Goal: Transaction & Acquisition: Download file/media

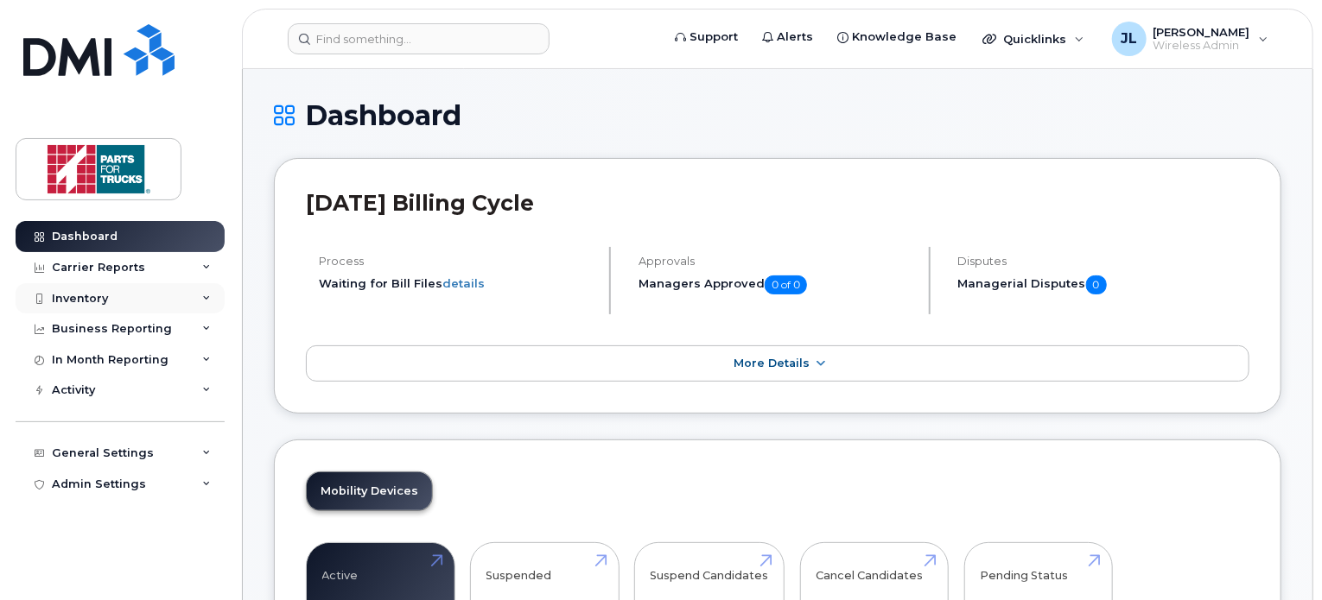
click at [125, 292] on div "Inventory" at bounding box center [120, 298] width 209 height 31
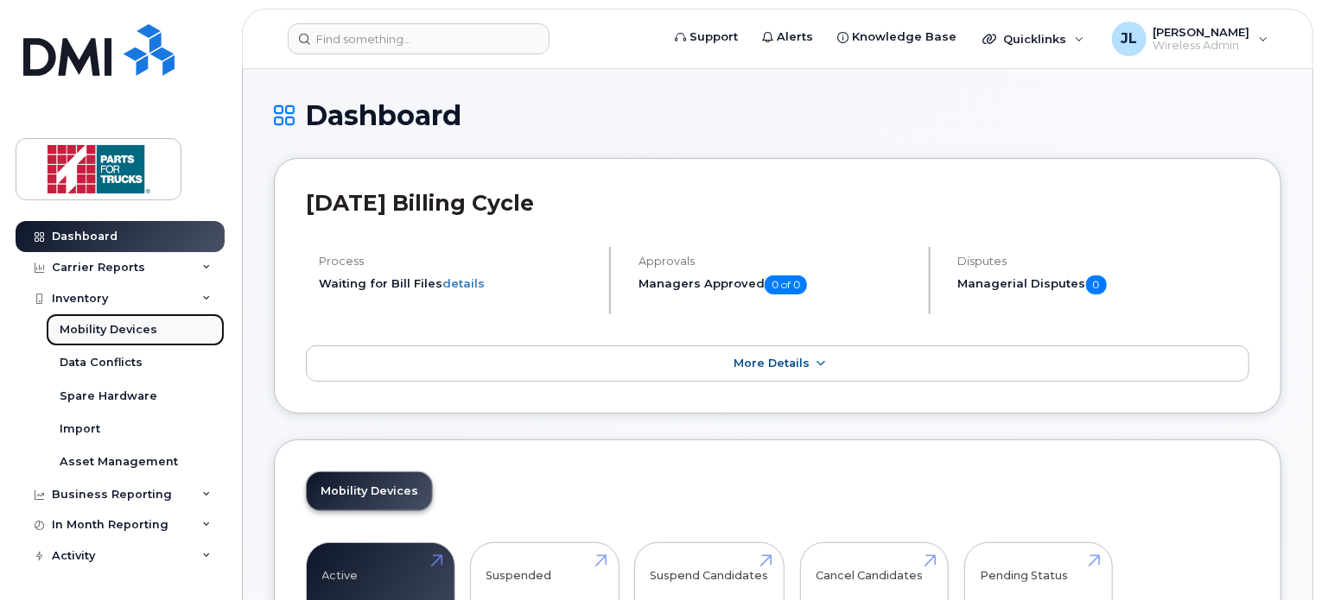
click at [114, 325] on div "Mobility Devices" at bounding box center [109, 330] width 98 height 16
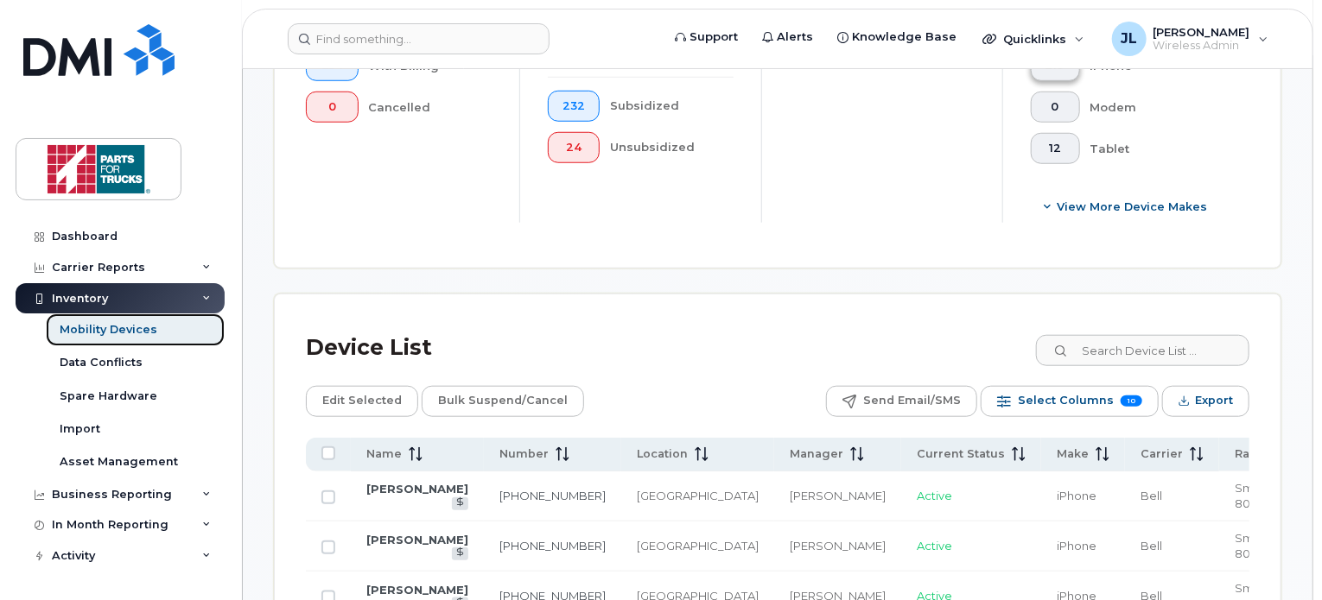
scroll to position [648, 0]
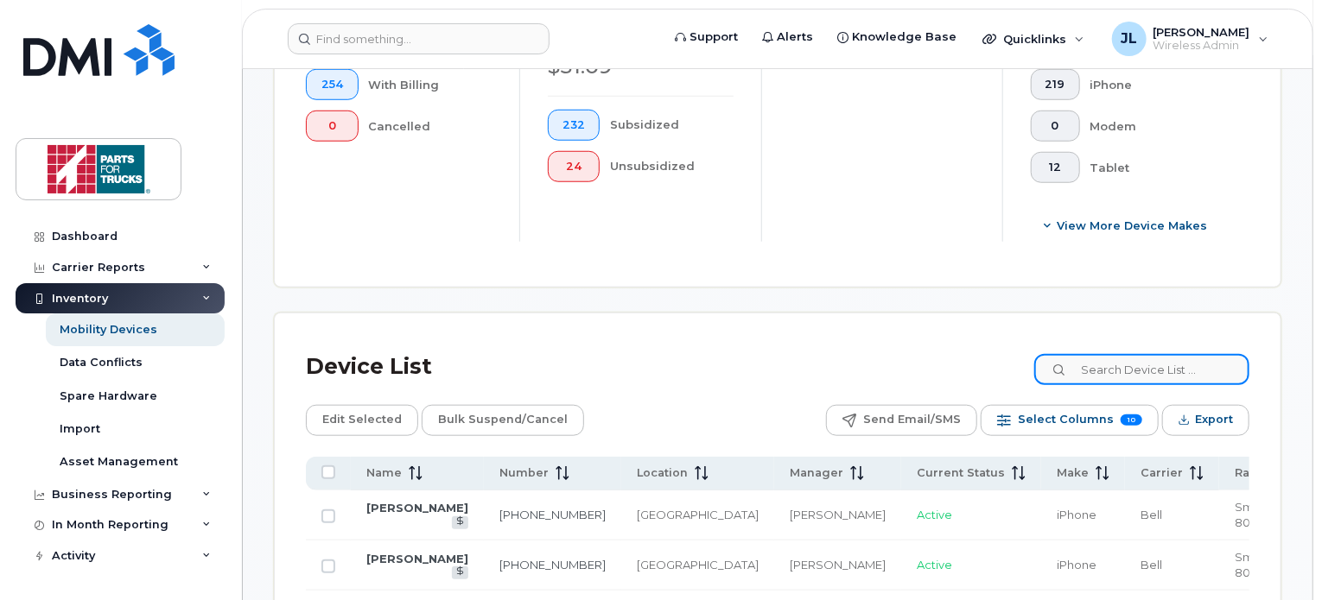
drag, startPoint x: 1145, startPoint y: 371, endPoint x: 1154, endPoint y: 355, distance: 19.0
click at [1154, 355] on input at bounding box center [1141, 369] width 215 height 31
type input "easton"
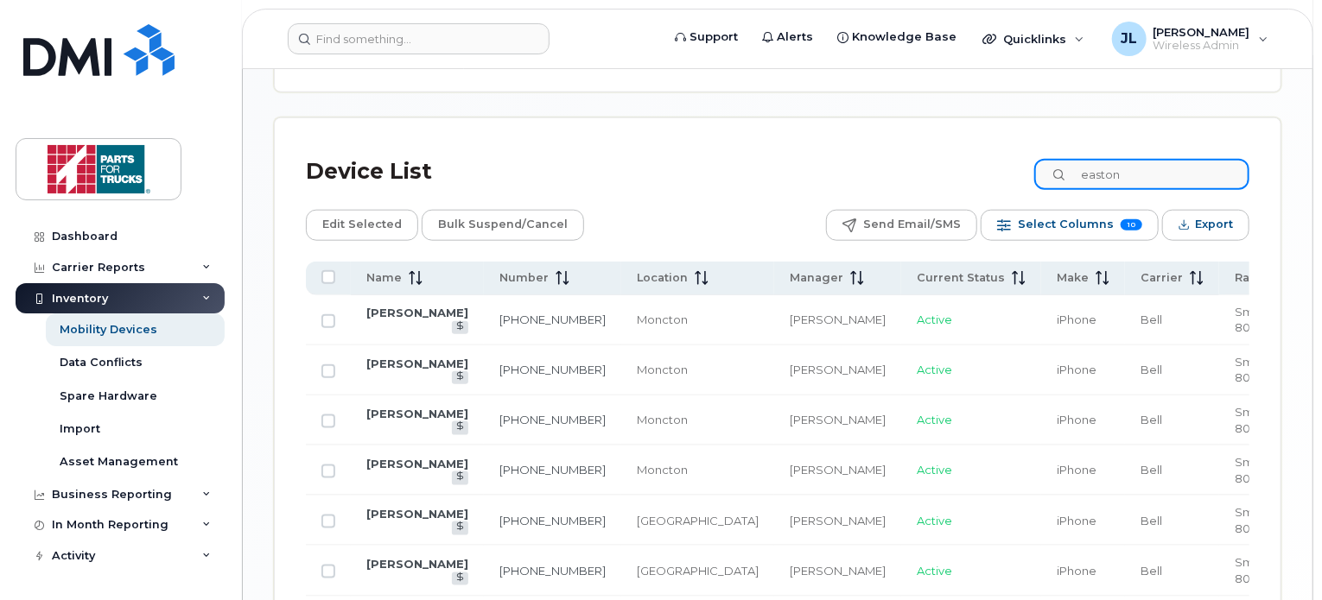
scroll to position [843, 0]
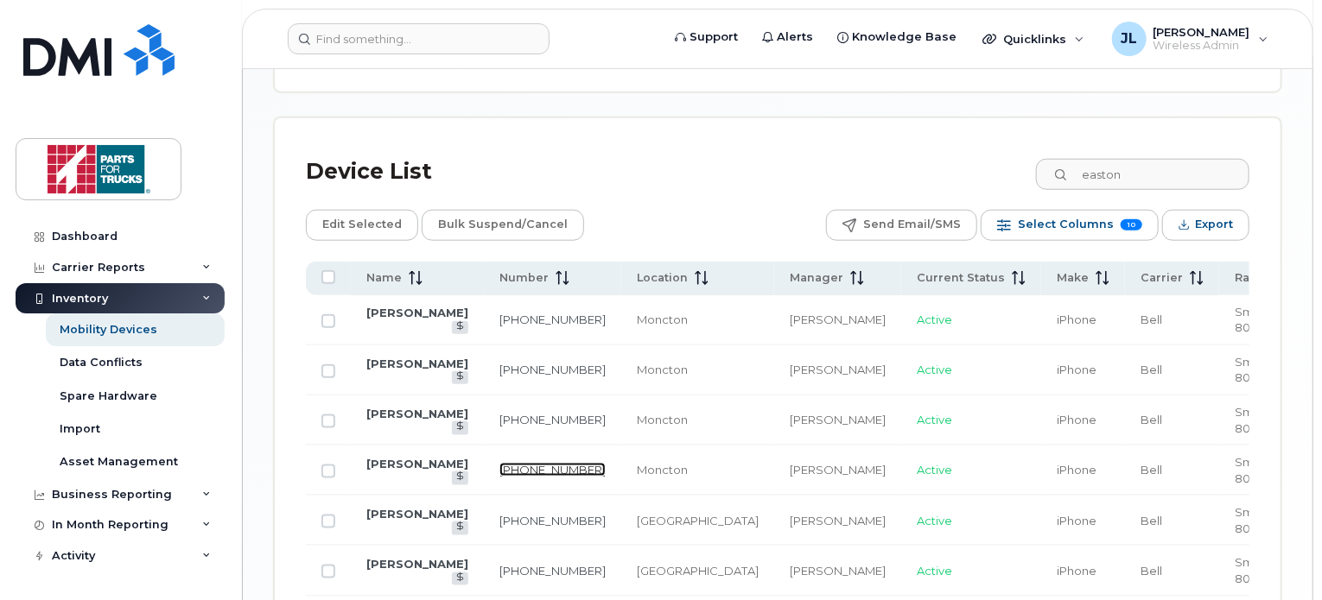
drag, startPoint x: 515, startPoint y: 466, endPoint x: 491, endPoint y: 474, distance: 25.4
click at [499, 474] on link "[PHONE_NUMBER]" at bounding box center [552, 470] width 106 height 14
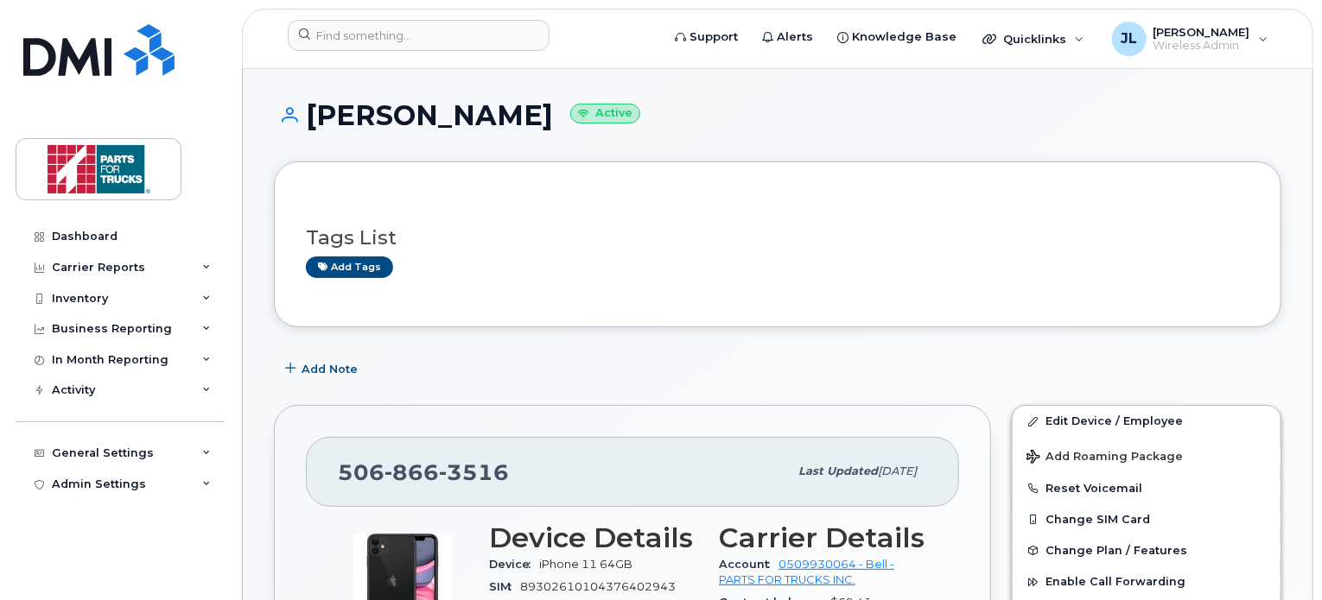
scroll to position [17, 0]
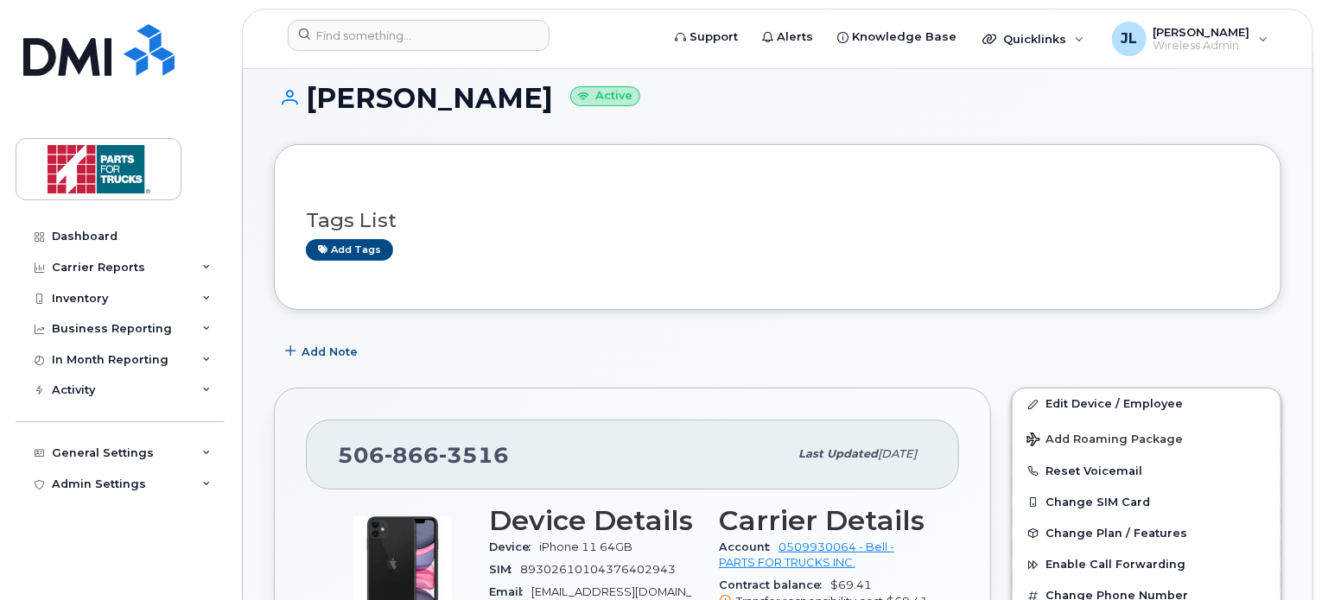
click at [446, 451] on span "3516" at bounding box center [474, 455] width 70 height 26
copy span "506 866 3516"
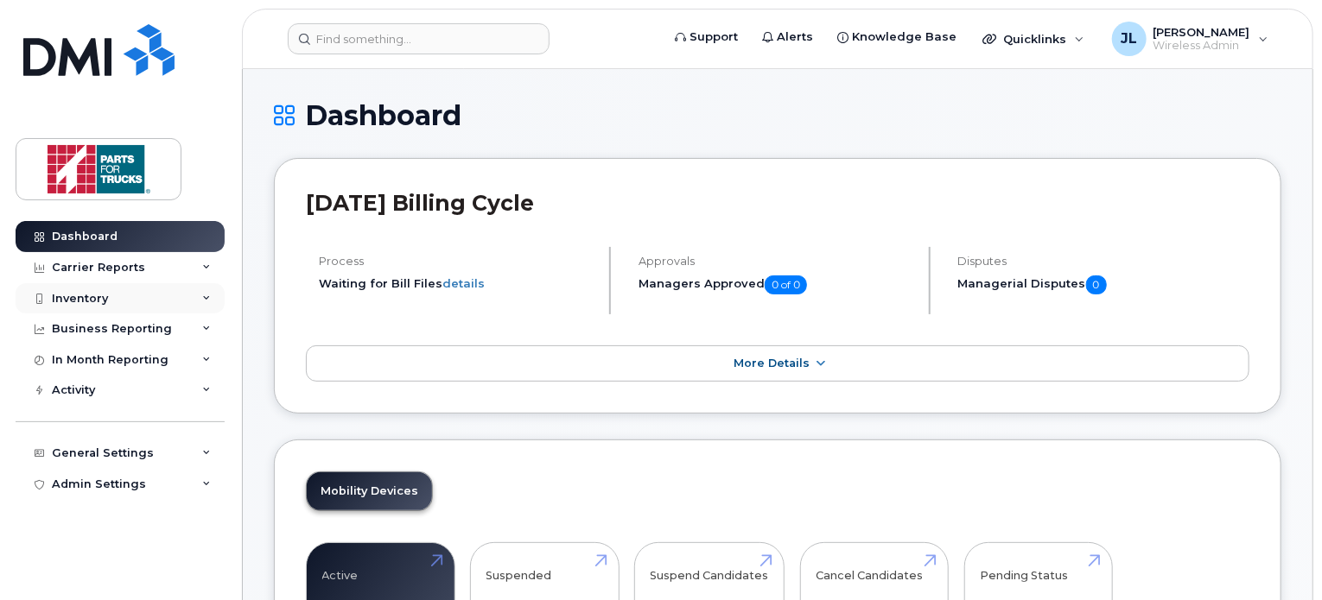
click at [99, 299] on div "Inventory" at bounding box center [80, 299] width 56 height 14
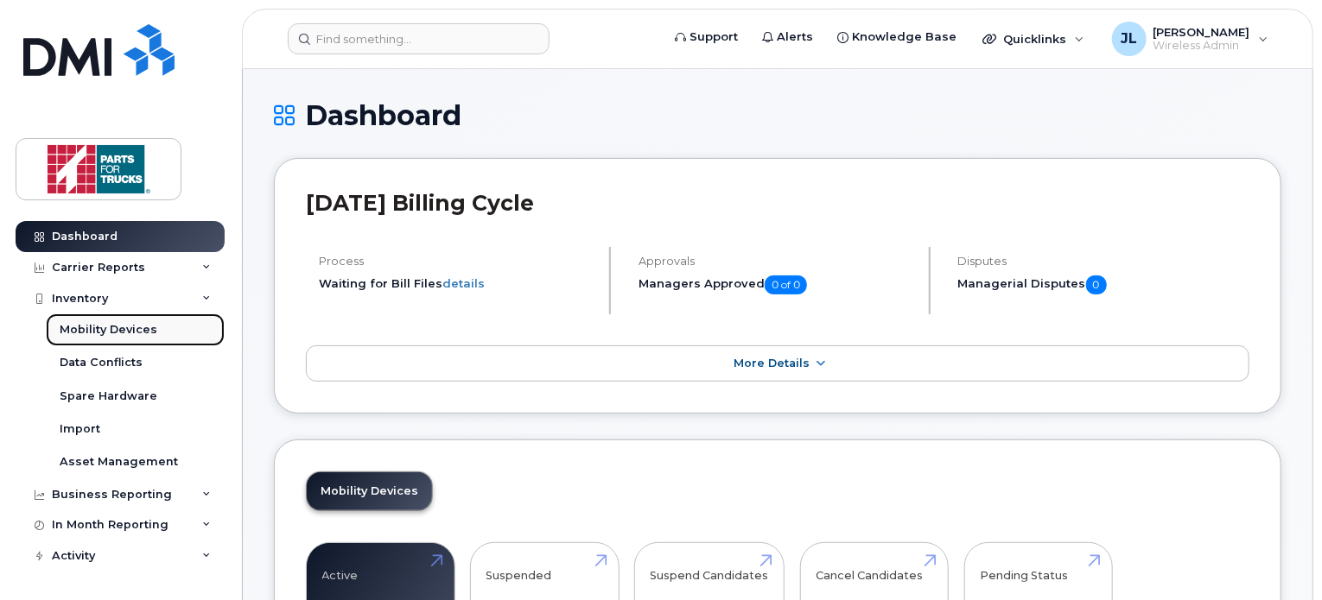
click at [95, 326] on div "Mobility Devices" at bounding box center [109, 330] width 98 height 16
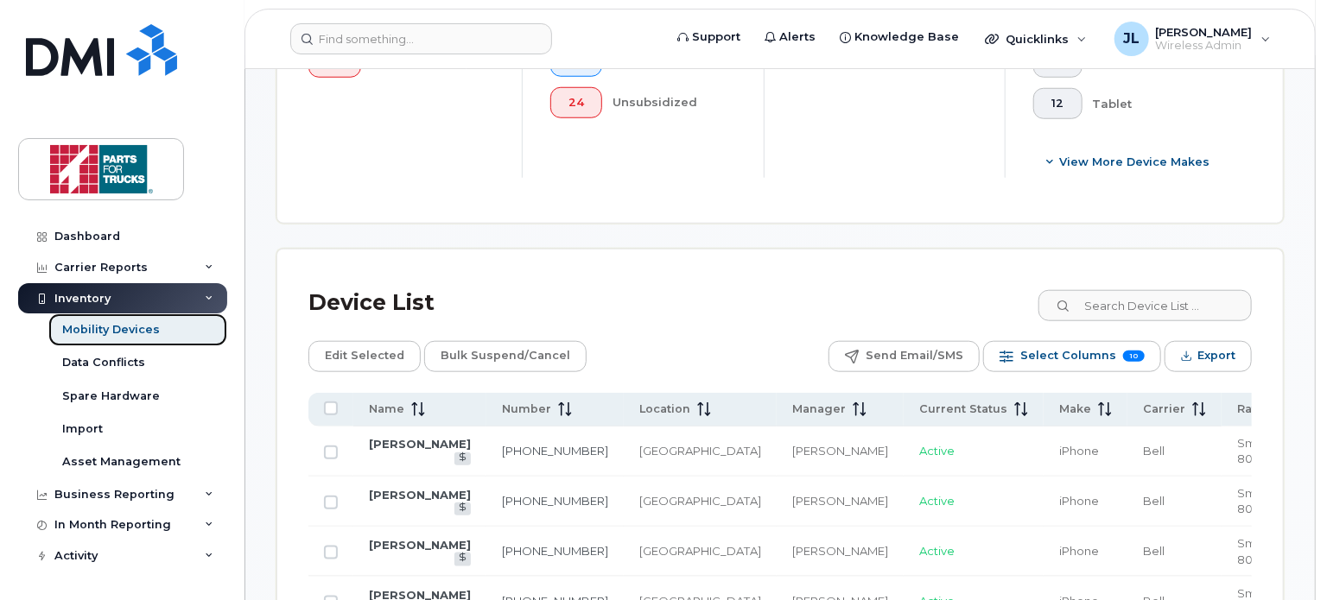
scroll to position [738, 0]
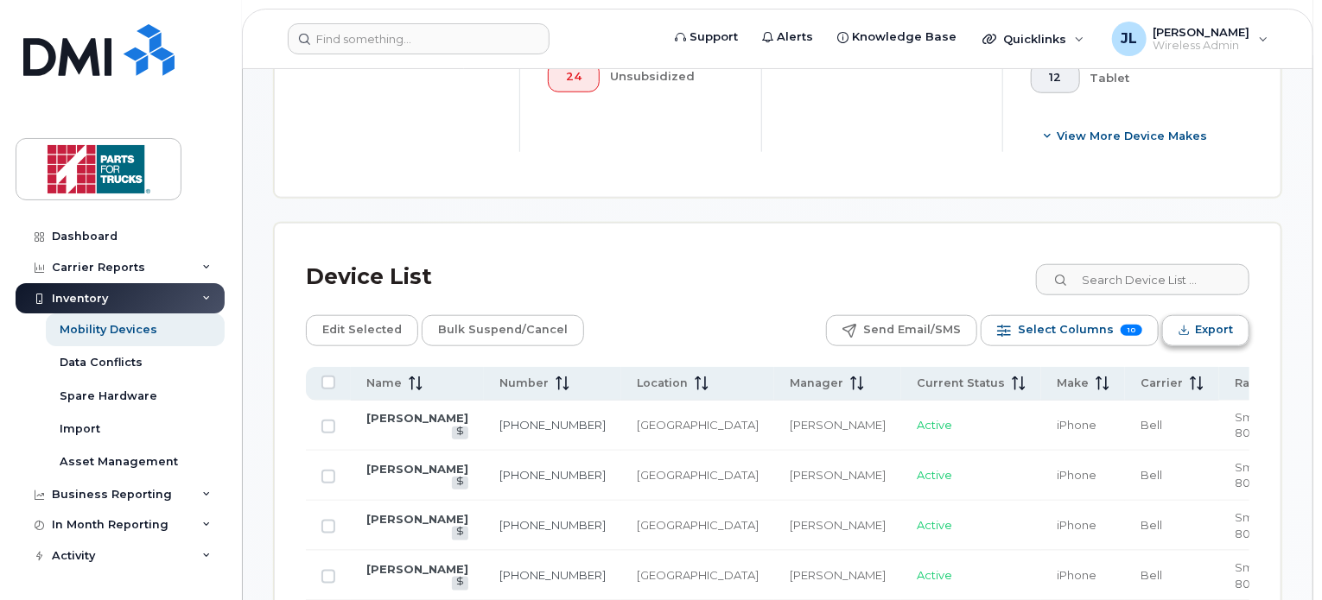
click at [1202, 327] on span "Export" at bounding box center [1214, 330] width 38 height 26
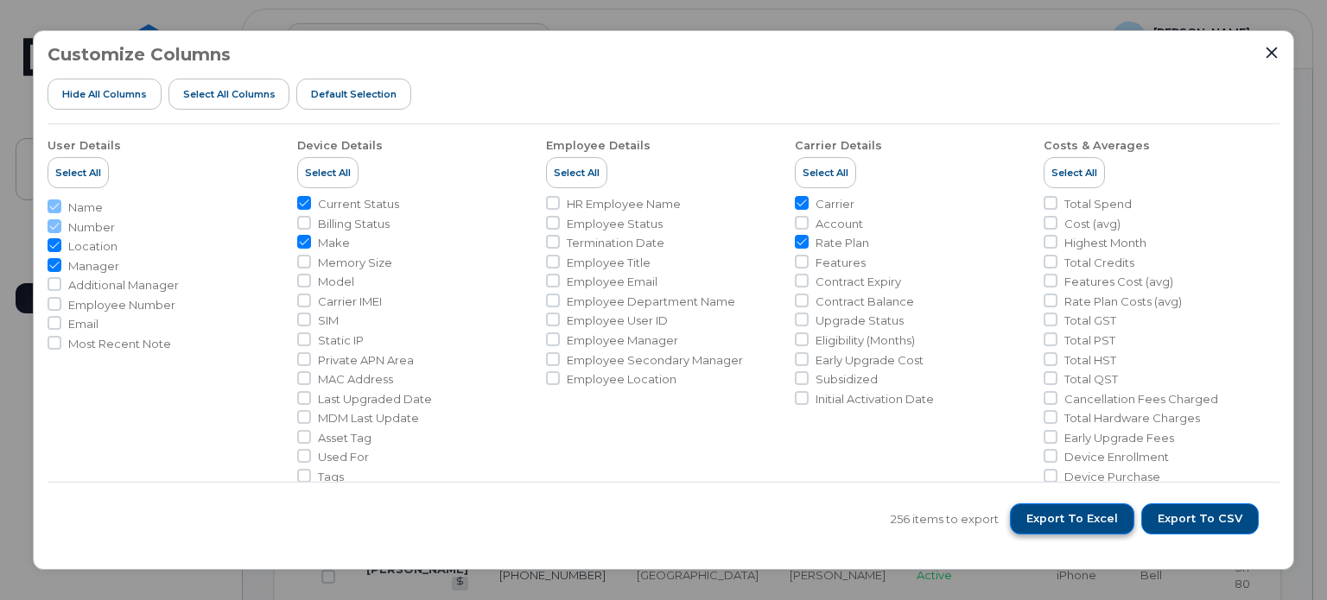
click at [1088, 521] on span "Export to Excel" at bounding box center [1072, 519] width 92 height 16
